Goal: Submit feedback/report problem: Submit feedback/report problem

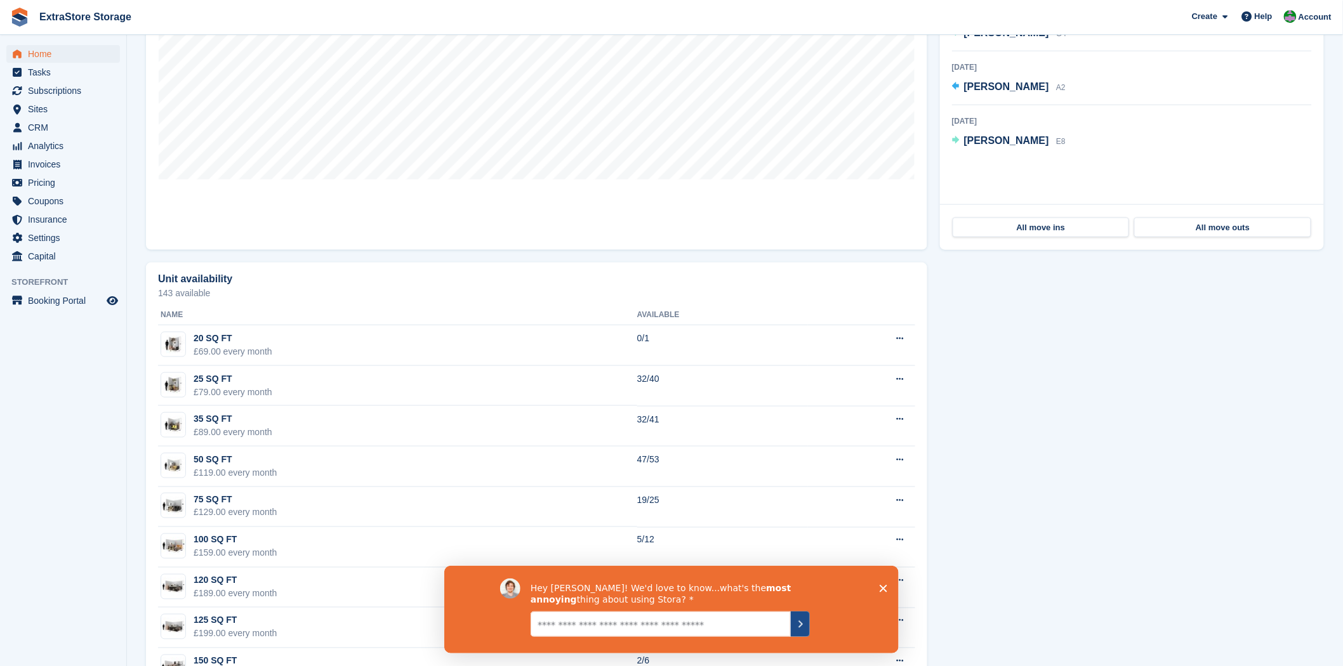
click at [799, 625] on icon "Submit your response" at bounding box center [800, 624] width 10 height 10
click at [699, 633] on textarea "Give it to us straight... we can take it" at bounding box center [660, 623] width 260 height 25
type textarea "**********"
click at [797, 623] on icon "Submit your response" at bounding box center [800, 624] width 10 height 10
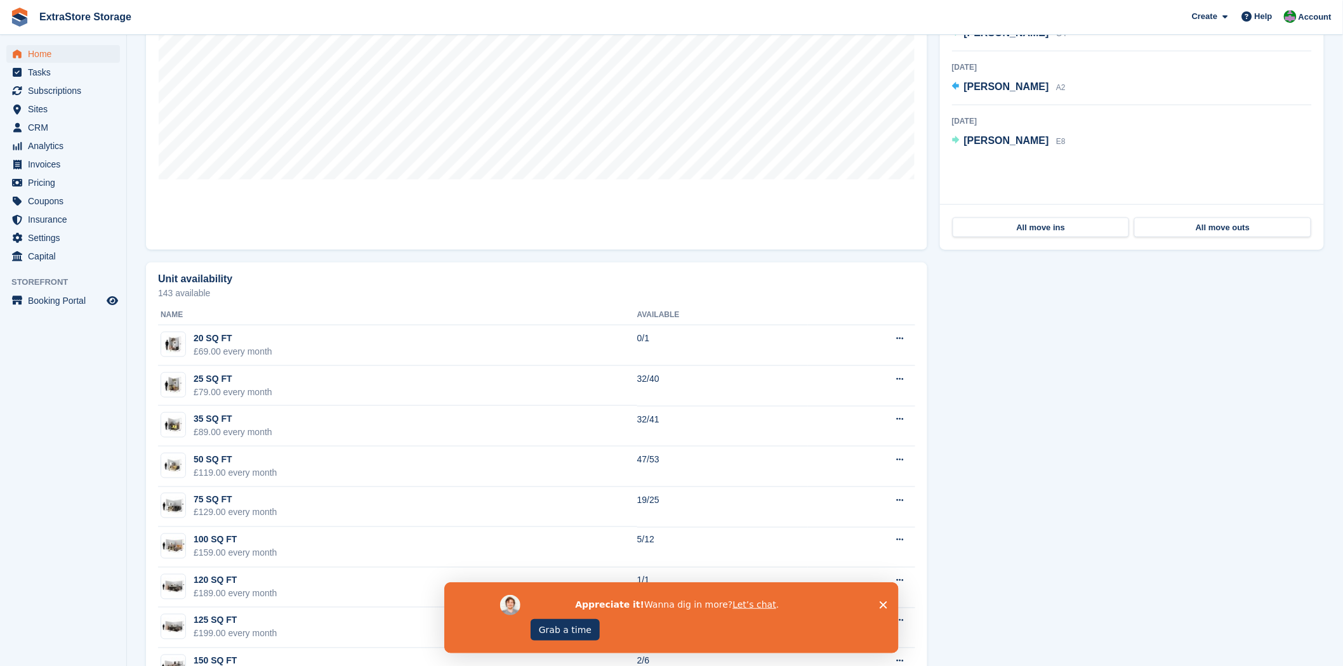
click at [883, 601] on icon "Close survey" at bounding box center [883, 605] width 8 height 8
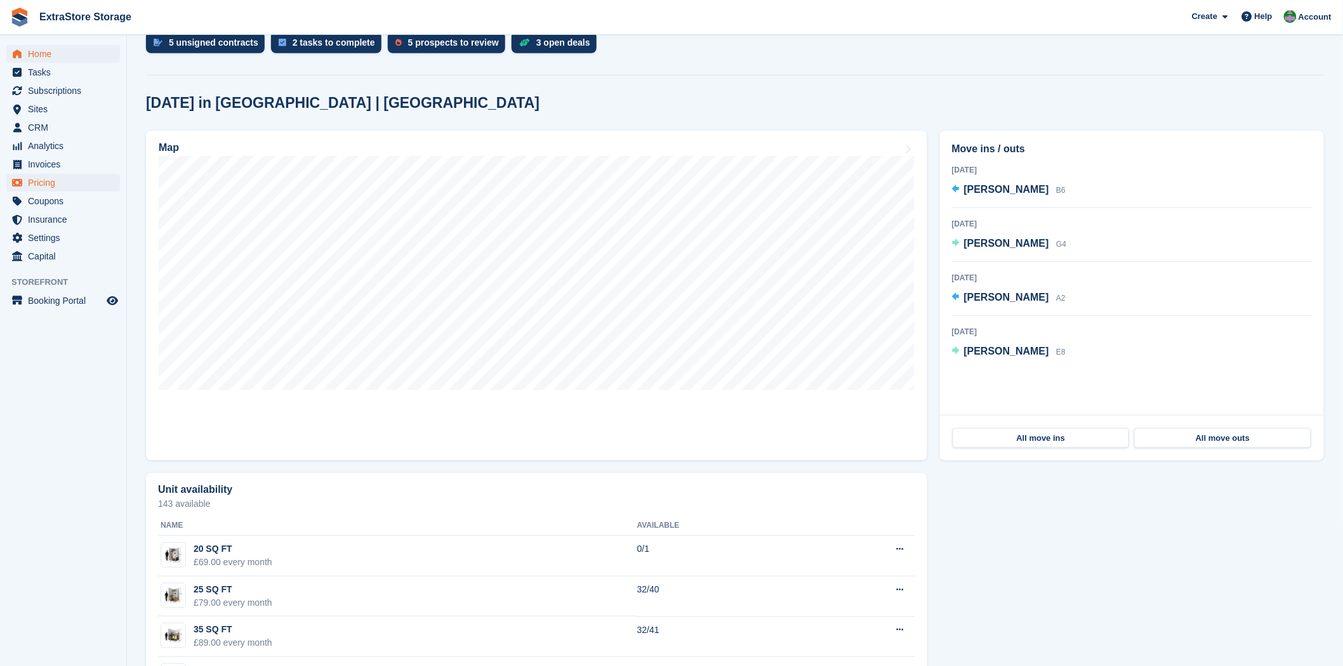
scroll to position [282, 0]
click at [58, 51] on span "Home" at bounding box center [66, 54] width 76 height 18
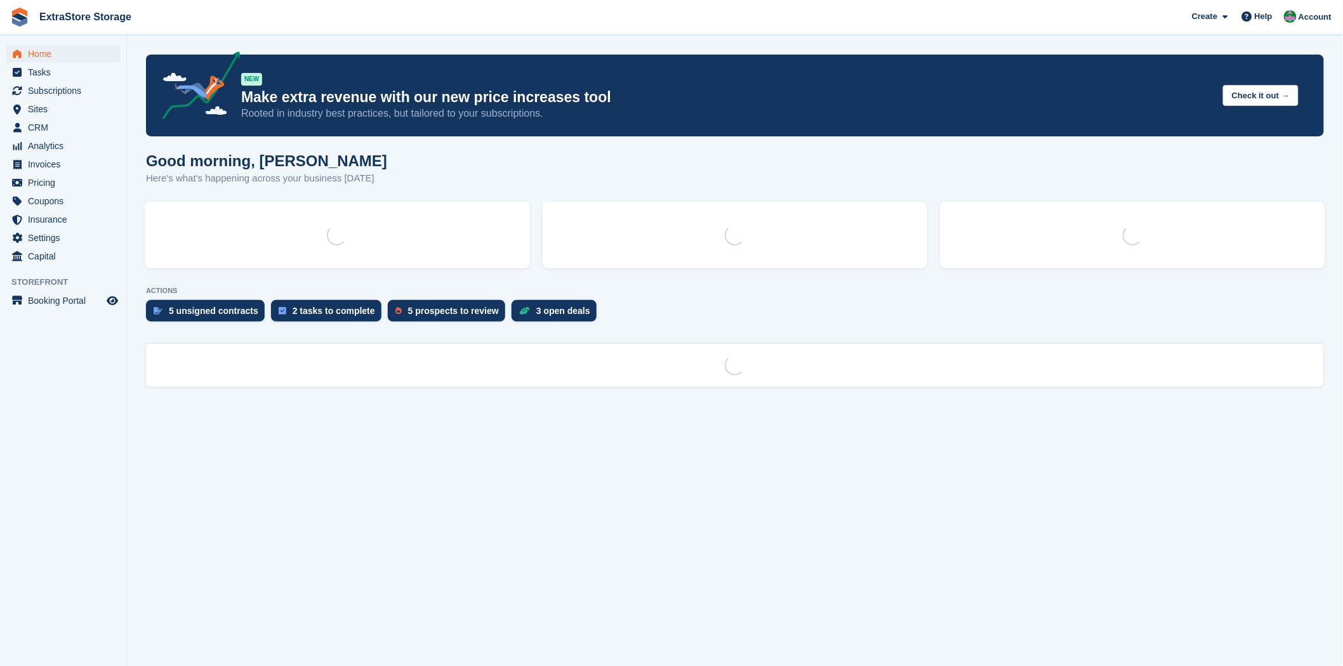
click at [52, 147] on span "Analytics" at bounding box center [66, 146] width 76 height 18
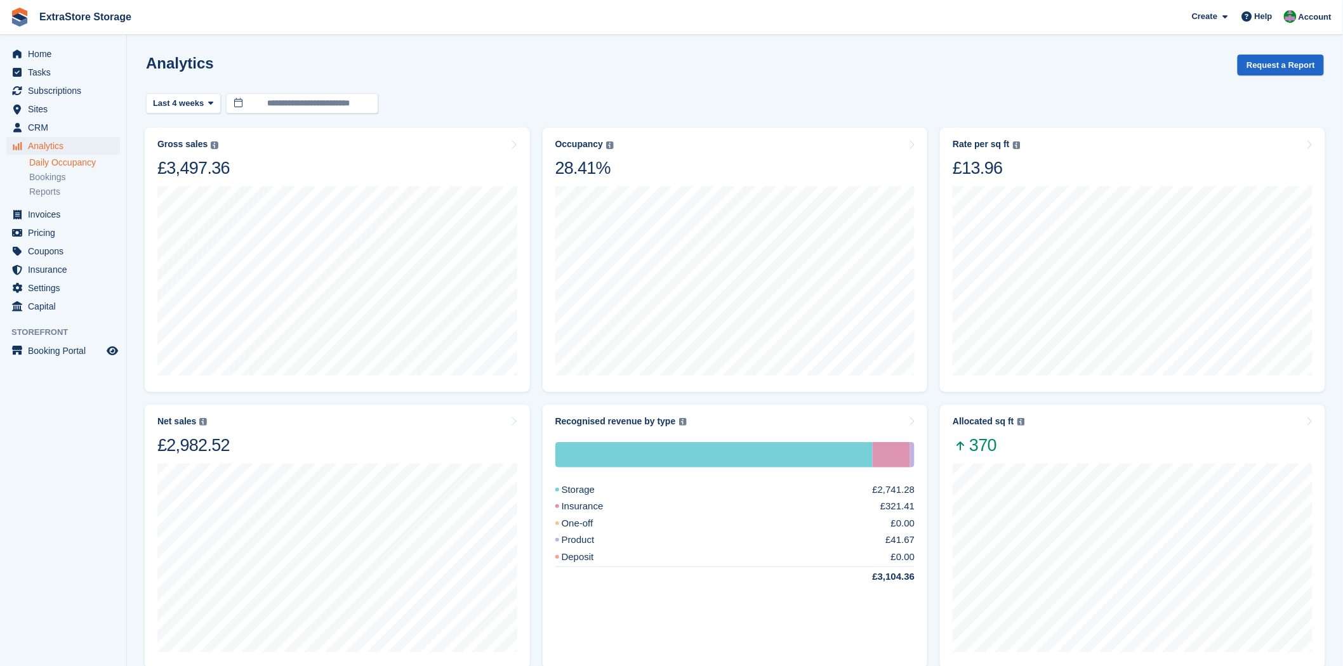
click at [52, 163] on link "Daily Occupancy" at bounding box center [74, 163] width 91 height 12
